Goal: Transaction & Acquisition: Purchase product/service

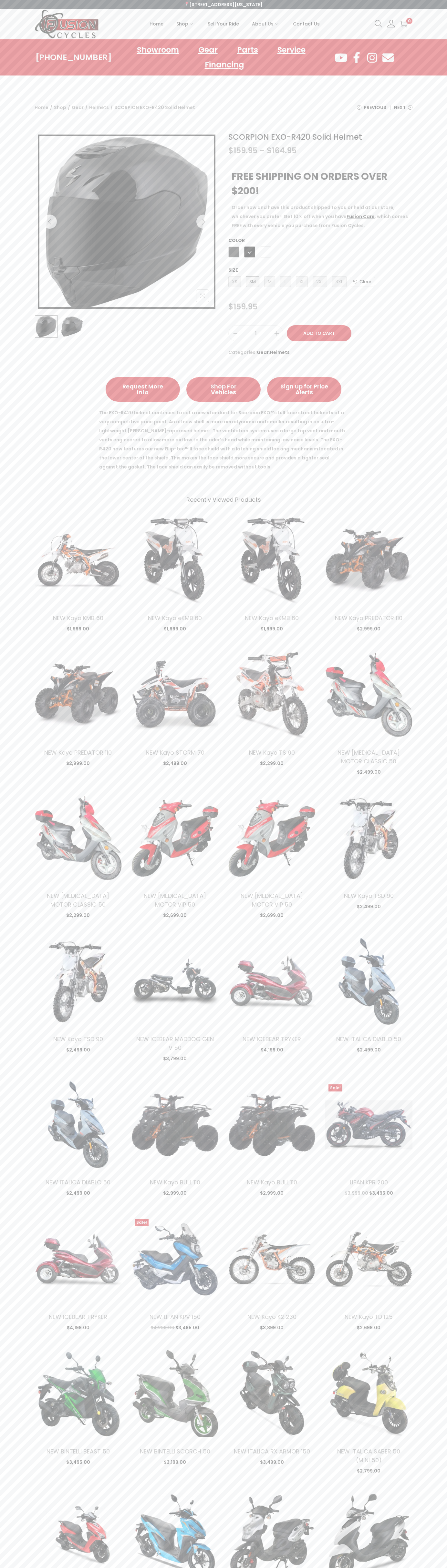
click at [306, 24] on span "Contact Us" at bounding box center [306, 24] width 27 height 16
click at [319, 334] on button "Add to Cart" at bounding box center [319, 333] width 65 height 16
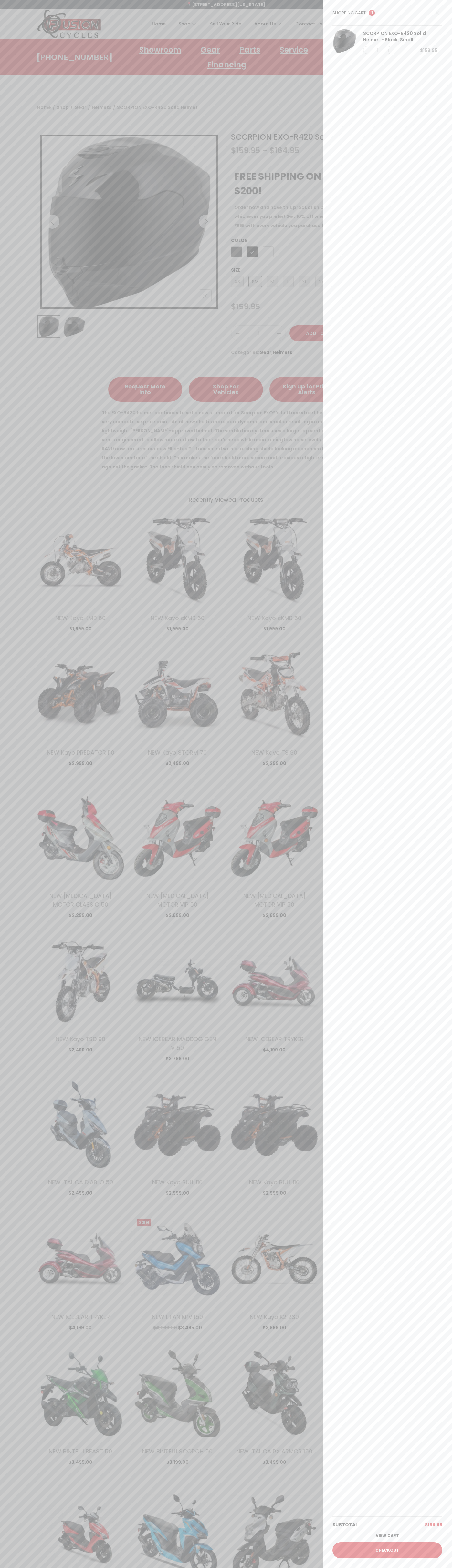
click at [387, 1550] on link "Checkout" at bounding box center [387, 1550] width 110 height 16
